Goal: Navigation & Orientation: Find specific page/section

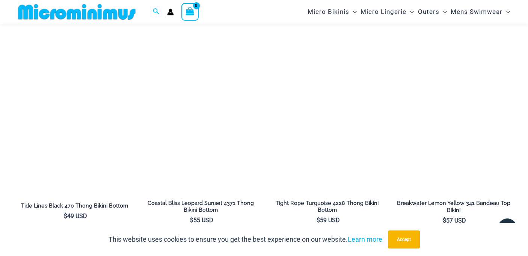
scroll to position [1772, 0]
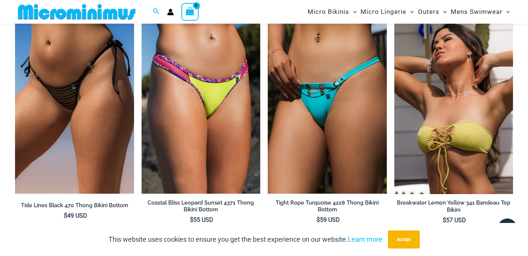
click at [320, 116] on img at bounding box center [327, 105] width 119 height 178
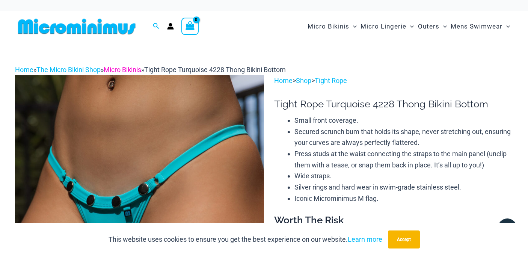
click at [126, 66] on link "Micro Bikinis" at bounding box center [123, 70] width 38 height 8
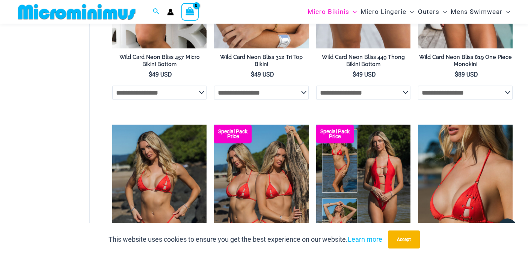
scroll to position [595, 0]
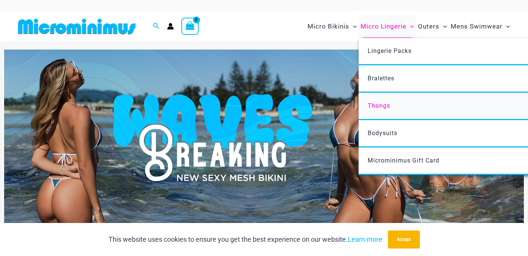
click at [384, 102] on span "Thongs" at bounding box center [379, 105] width 23 height 7
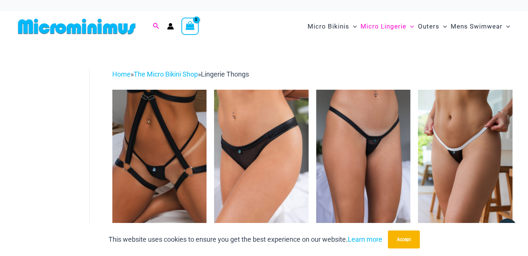
click at [154, 25] on icon "Search icon link" at bounding box center [156, 26] width 6 height 7
type input "***"
click button "Search" at bounding box center [0, 0] width 0 height 0
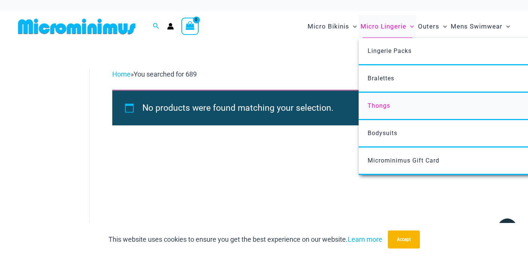
click at [384, 104] on span "Thongs" at bounding box center [379, 105] width 23 height 7
